Goal: Task Accomplishment & Management: Use online tool/utility

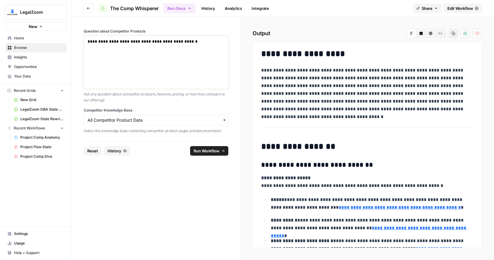
click at [157, 52] on div "**********" at bounding box center [156, 63] width 137 height 48
click at [216, 153] on span "Run Workflow" at bounding box center [207, 151] width 26 height 6
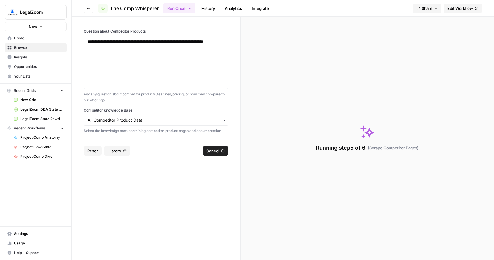
click at [210, 5] on link "History" at bounding box center [208, 9] width 21 height 10
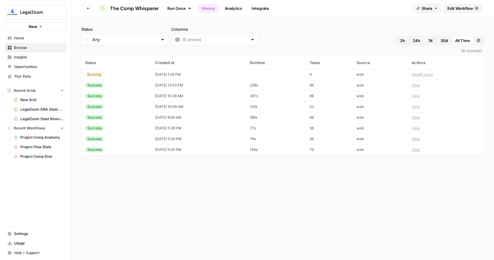
click at [413, 75] on button "View" at bounding box center [415, 74] width 8 height 5
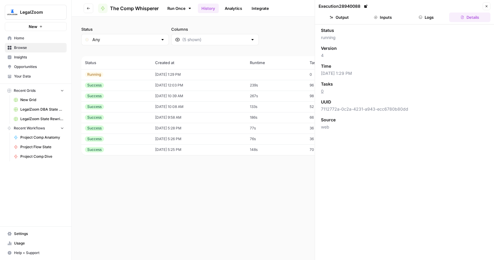
click at [432, 19] on button "Logs" at bounding box center [426, 18] width 41 height 10
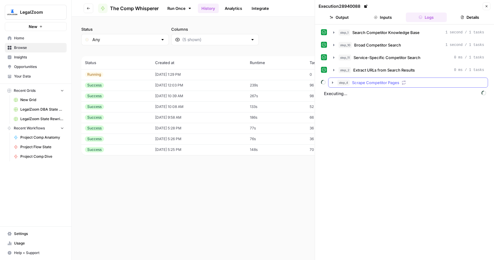
click at [332, 84] on icon "button" at bounding box center [332, 82] width 5 height 5
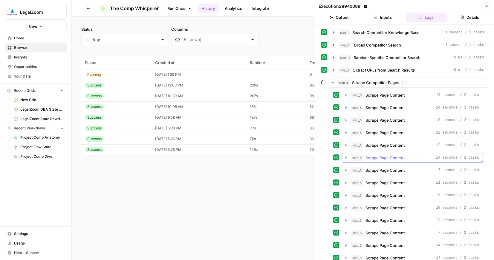
scroll to position [19, 0]
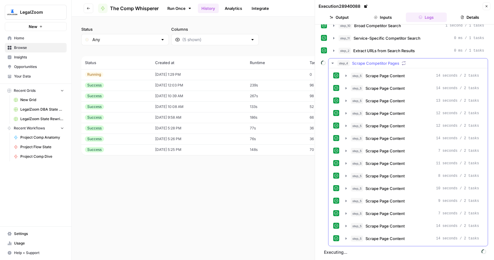
click at [332, 64] on icon "button" at bounding box center [332, 63] width 2 height 1
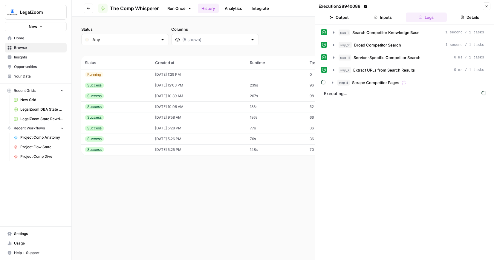
click at [259, 9] on link "Integrate" at bounding box center [260, 9] width 24 height 10
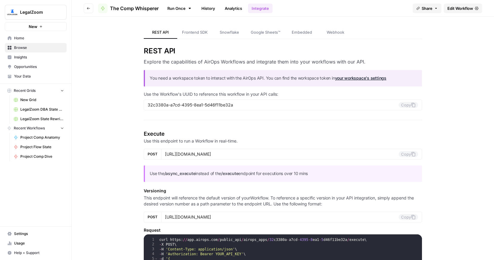
click at [180, 12] on link "Run Once" at bounding box center [179, 8] width 32 height 10
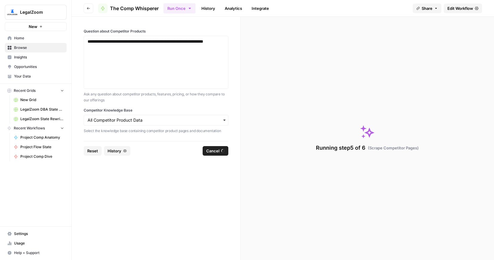
click at [207, 11] on link "History" at bounding box center [208, 9] width 21 height 10
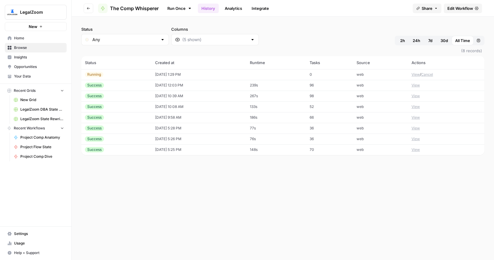
click at [413, 75] on button "View" at bounding box center [415, 74] width 8 height 5
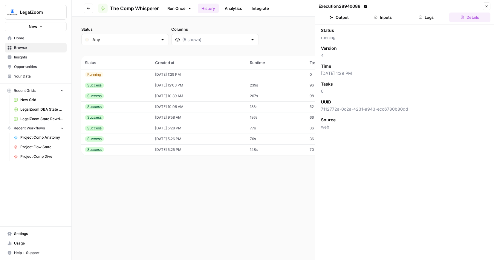
click at [419, 20] on button "Logs" at bounding box center [426, 18] width 41 height 10
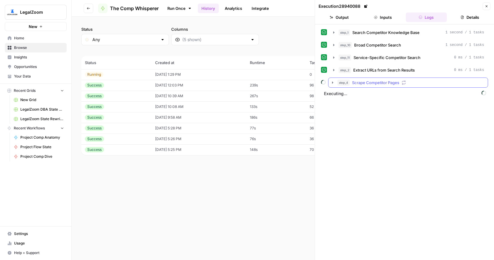
click at [333, 85] on icon "button" at bounding box center [332, 82] width 5 height 5
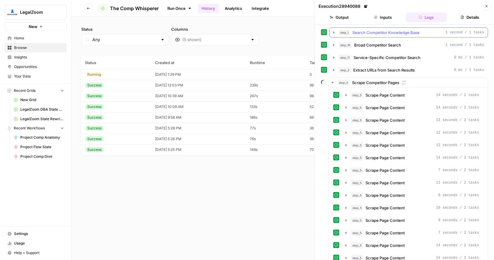
click at [335, 32] on icon "button" at bounding box center [333, 32] width 5 height 5
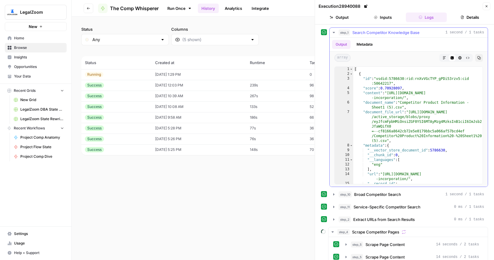
click at [335, 32] on icon "button" at bounding box center [333, 32] width 2 height 1
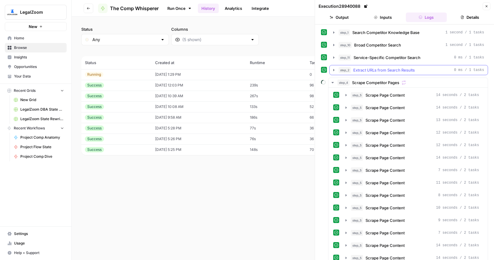
click at [333, 70] on icon "button" at bounding box center [333, 70] width 5 height 5
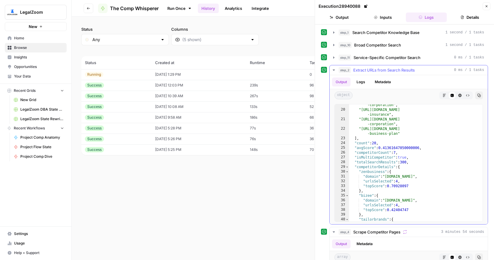
scroll to position [193, 0]
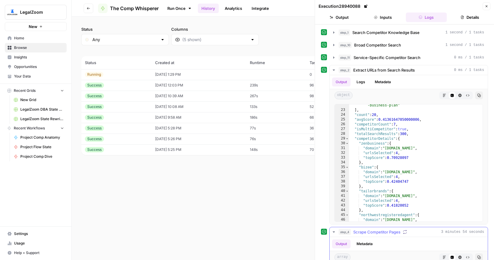
click at [334, 231] on icon "button" at bounding box center [333, 232] width 5 height 5
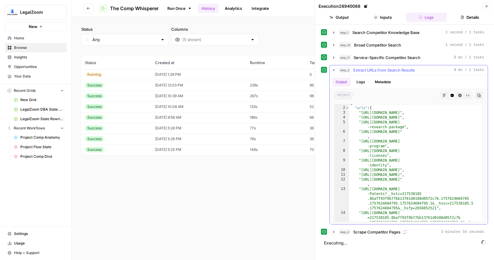
scroll to position [0, 0]
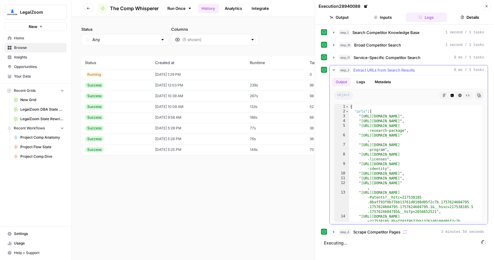
click at [335, 71] on icon "button" at bounding box center [333, 70] width 5 height 5
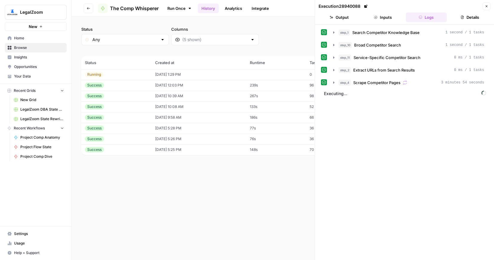
click at [177, 9] on link "Run Once" at bounding box center [179, 8] width 32 height 10
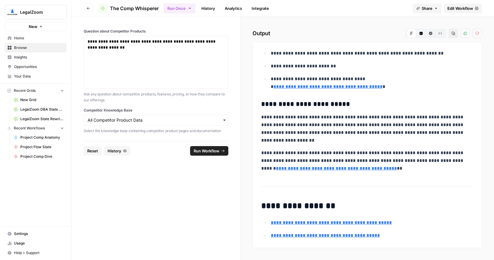
scroll to position [569, 0]
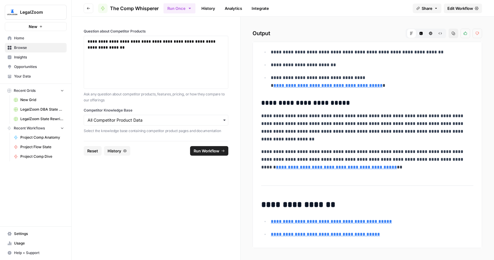
click at [463, 9] on span "Edit Workflow" at bounding box center [460, 8] width 26 height 6
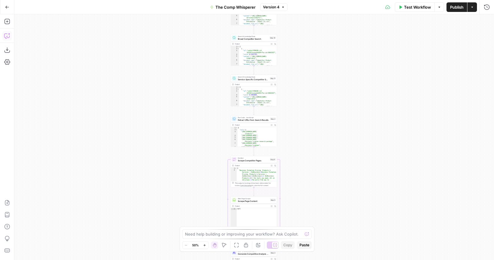
click at [7, 38] on icon "button" at bounding box center [6, 36] width 5 height 5
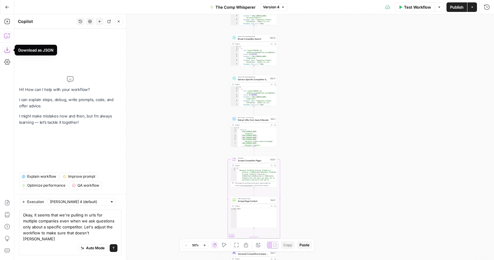
type textarea "Okay, it seems that we're pulling in urls for multiple companies even when we a…"
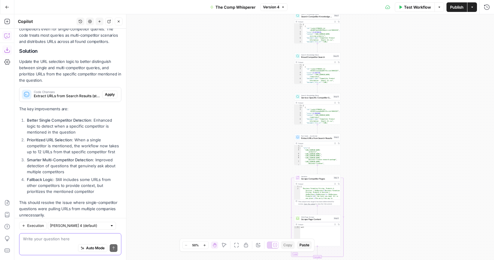
scroll to position [121, 0]
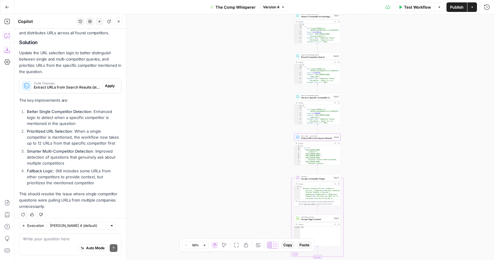
click at [109, 83] on span "Apply" at bounding box center [110, 85] width 10 height 5
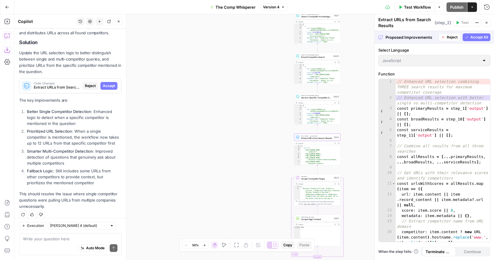
click at [109, 83] on span "Accept" at bounding box center [109, 85] width 12 height 5
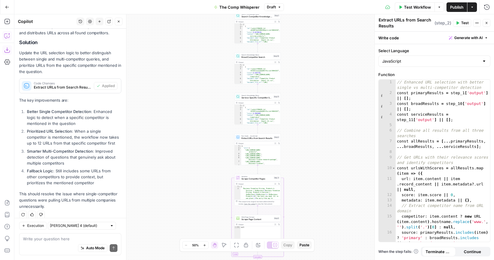
click at [454, 4] on span "Publish" at bounding box center [456, 7] width 13 height 6
click at [3, 10] on button "Go Back" at bounding box center [7, 7] width 11 height 11
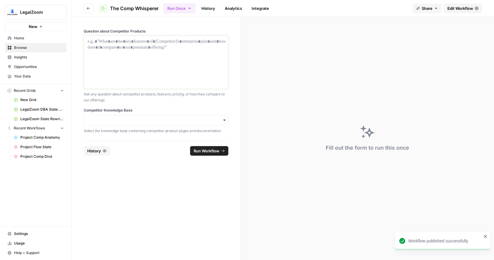
click at [147, 55] on div at bounding box center [156, 63] width 137 height 48
click at [137, 123] on input "Competitor Knowledge Base" at bounding box center [156, 120] width 137 height 6
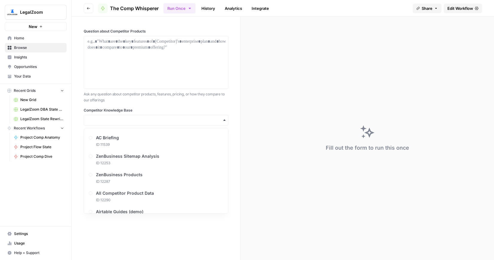
scroll to position [86, 0]
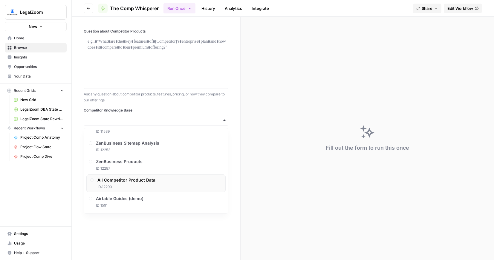
click at [128, 180] on span "All Competitor Product Data" at bounding box center [126, 180] width 58 height 6
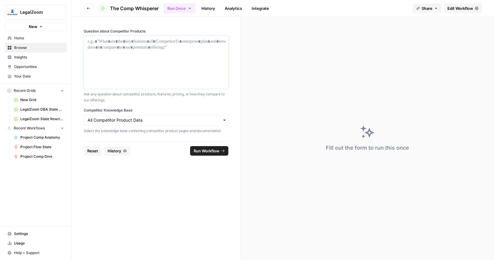
click at [138, 70] on div at bounding box center [156, 63] width 137 height 48
click at [212, 145] on footer "Reset History Run Workflow" at bounding box center [156, 150] width 145 height 19
click at [212, 148] on span "Run Workflow" at bounding box center [207, 151] width 26 height 6
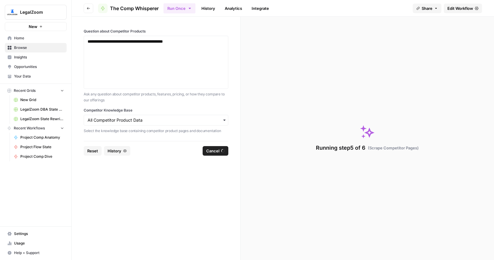
click at [231, 9] on link "Analytics" at bounding box center [233, 9] width 24 height 10
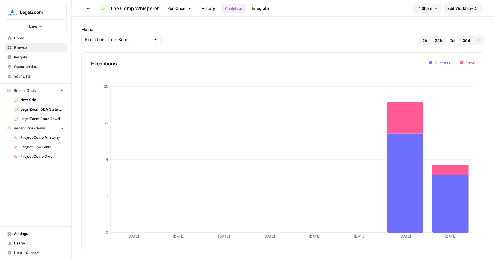
click at [209, 10] on link "History" at bounding box center [208, 9] width 21 height 10
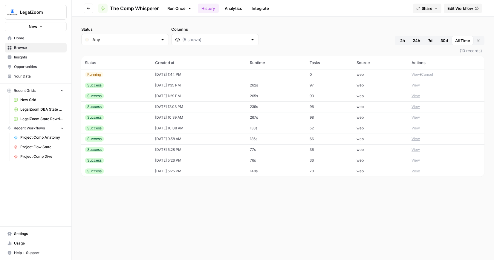
click at [416, 75] on button "View" at bounding box center [415, 74] width 8 height 5
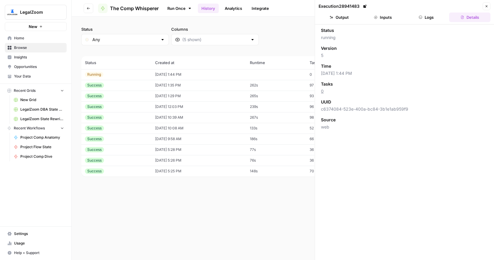
click at [417, 18] on button "Logs" at bounding box center [426, 18] width 41 height 10
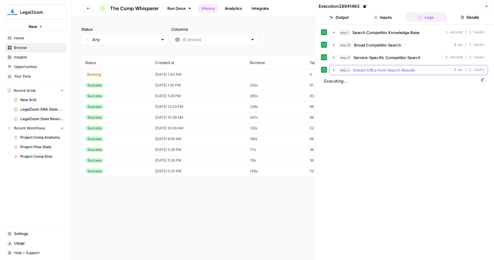
click at [333, 70] on icon "button" at bounding box center [333, 70] width 5 height 5
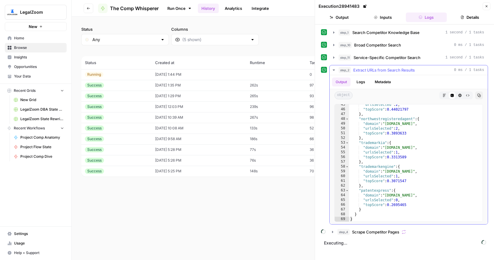
scroll to position [251, 0]
click at [88, 8] on icon "button" at bounding box center [89, 9] width 4 height 4
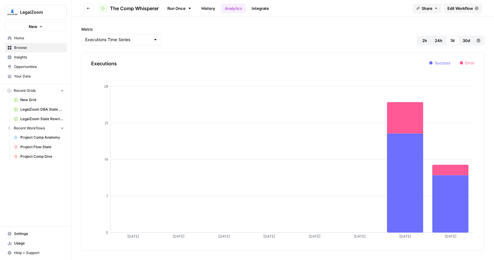
click at [87, 9] on icon "button" at bounding box center [89, 9] width 4 height 4
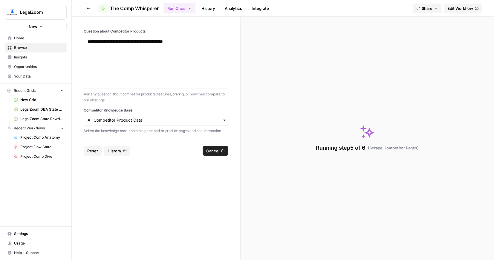
click at [456, 9] on span "Edit Workflow" at bounding box center [460, 8] width 26 height 6
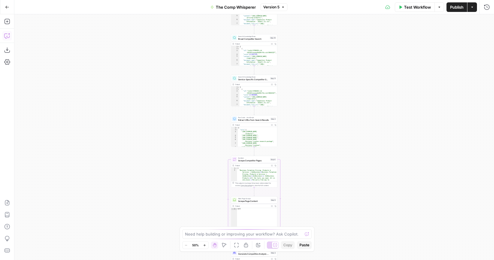
click at [5, 39] on icon "button" at bounding box center [7, 36] width 6 height 6
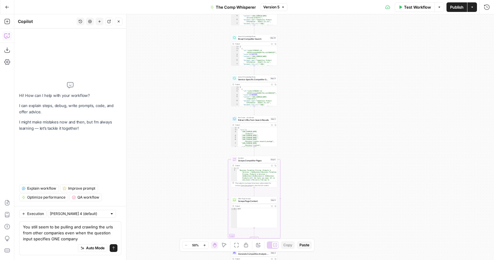
type textarea "You still seem to be pulling and crawling the urls from other companies even wh…"
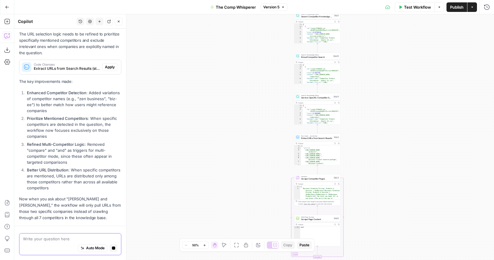
scroll to position [200, 0]
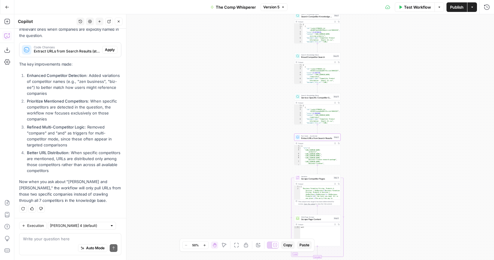
click at [110, 49] on span "Apply" at bounding box center [110, 49] width 10 height 5
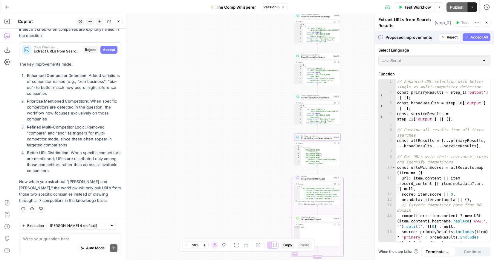
click at [110, 49] on span "Accept" at bounding box center [109, 49] width 12 height 5
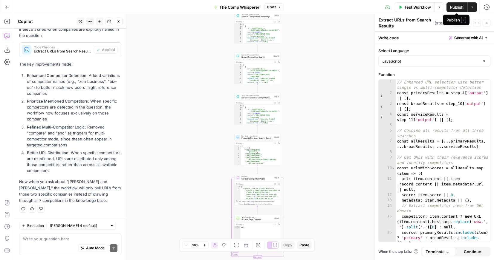
click at [452, 7] on span "Publish" at bounding box center [456, 7] width 13 height 6
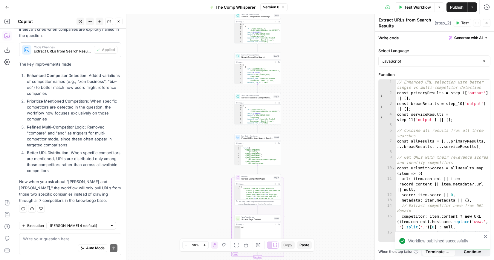
click at [7, 7] on icon "button" at bounding box center [7, 7] width 4 height 3
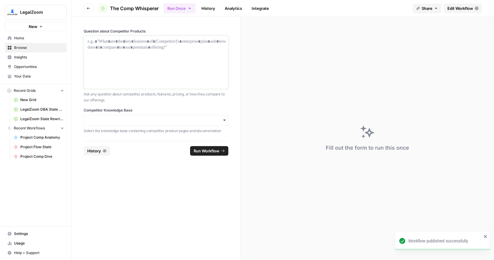
click at [120, 43] on p at bounding box center [156, 42] width 137 height 6
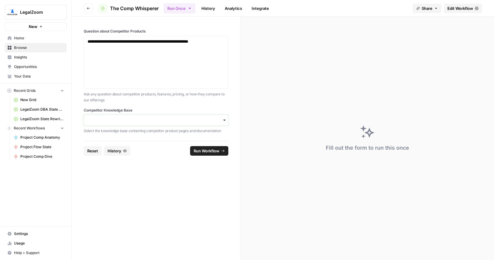
click at [120, 118] on input "Competitor Knowledge Base" at bounding box center [156, 120] width 137 height 6
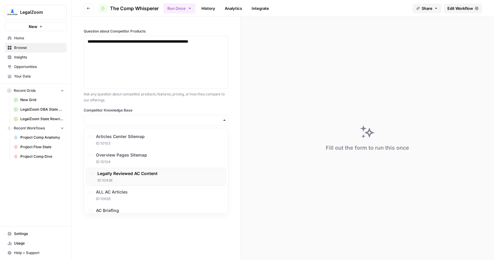
scroll to position [86, 0]
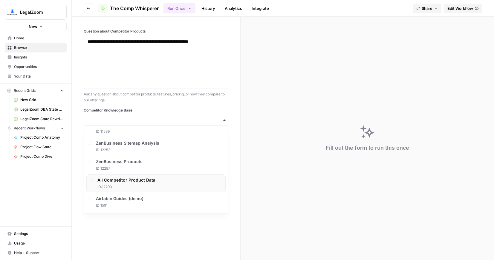
click at [122, 178] on span "All Competitor Product Data" at bounding box center [126, 180] width 58 height 6
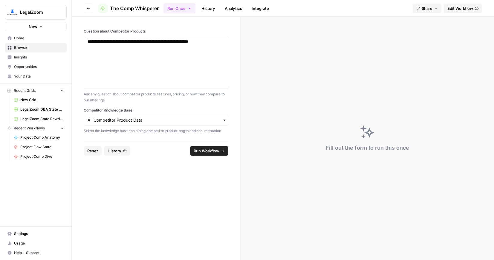
click at [211, 148] on span "Run Workflow" at bounding box center [207, 151] width 26 height 6
click at [213, 8] on link "History" at bounding box center [208, 9] width 21 height 10
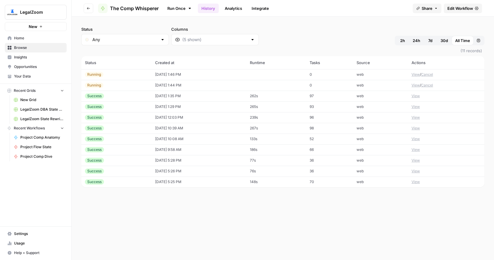
click at [427, 85] on button "Cancel" at bounding box center [427, 85] width 12 height 5
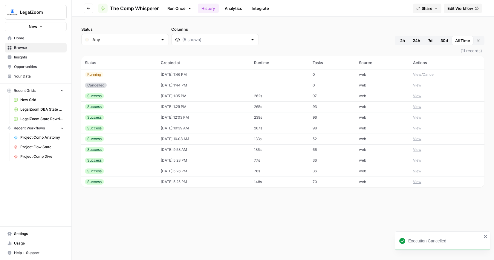
click at [416, 75] on button "View" at bounding box center [417, 74] width 8 height 5
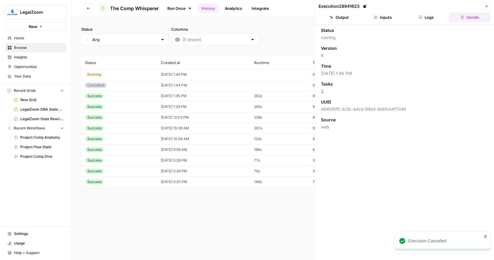
click at [429, 15] on button "Logs" at bounding box center [426, 18] width 41 height 10
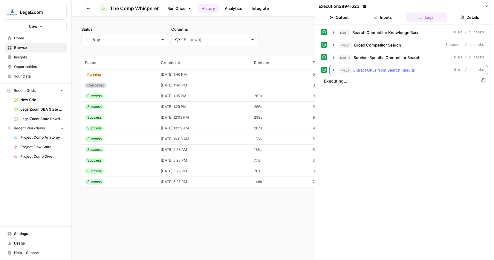
click at [333, 72] on icon "button" at bounding box center [333, 70] width 5 height 5
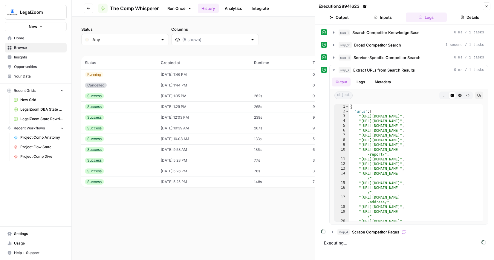
click at [172, 6] on link "Run Once" at bounding box center [179, 8] width 32 height 10
